Goal: Transaction & Acquisition: Purchase product/service

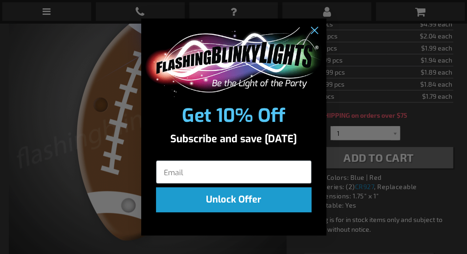
scroll to position [371, 0]
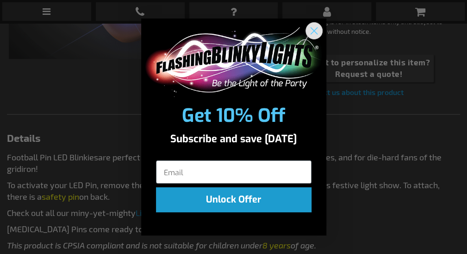
click at [315, 31] on circle "Close dialog" at bounding box center [313, 30] width 15 height 15
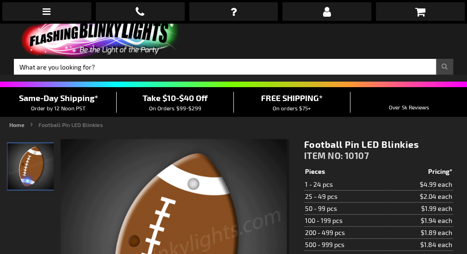
scroll to position [0, 0]
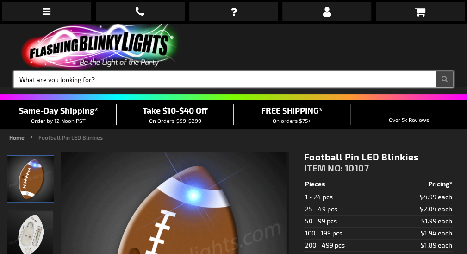
click at [217, 71] on input "Search" at bounding box center [234, 79] width 440 height 16
type input "Cheerleading"
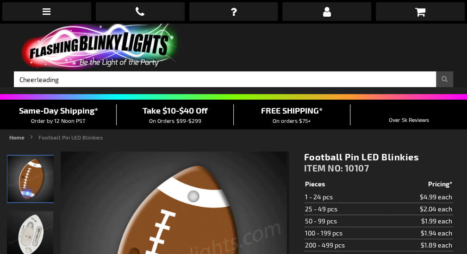
click at [436, 71] on button "Search" at bounding box center [444, 79] width 17 height 16
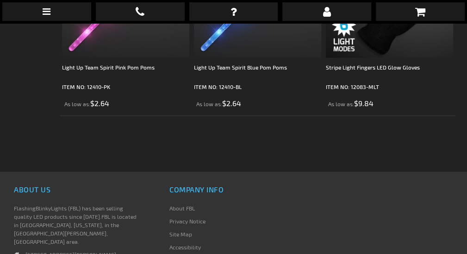
scroll to position [710, 0]
